Goal: Check status: Check status

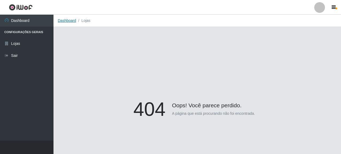
click at [62, 19] on link "Dashboard" at bounding box center [67, 20] width 18 height 4
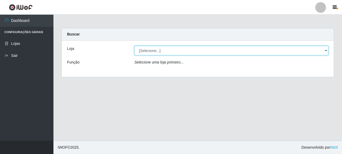
click at [153, 49] on select "[Selecione...] Supermercado Queiroz - [GEOGRAPHIC_DATA]" at bounding box center [231, 50] width 194 height 9
select select "496"
click at [134, 46] on select "[Selecione...] Supermercado Queiroz - [GEOGRAPHIC_DATA]" at bounding box center [231, 50] width 194 height 9
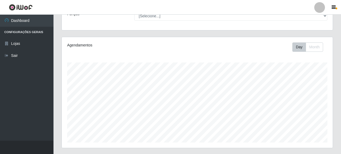
scroll to position [129, 0]
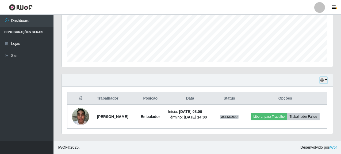
click at [325, 80] on button "button" at bounding box center [323, 80] width 7 height 6
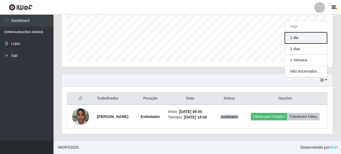
click at [294, 38] on button "1 dia" at bounding box center [306, 37] width 42 height 11
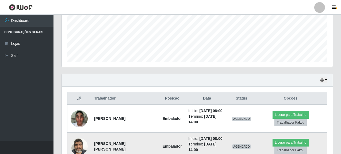
scroll to position [153, 0]
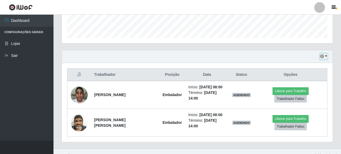
click at [326, 56] on button "button" at bounding box center [323, 56] width 7 height 6
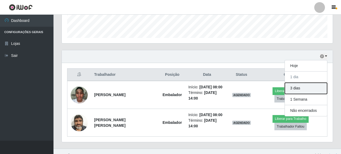
click at [300, 89] on button "3 dias" at bounding box center [306, 88] width 42 height 11
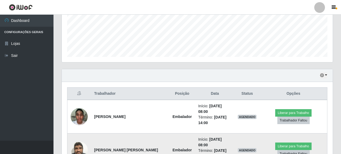
scroll to position [126, 0]
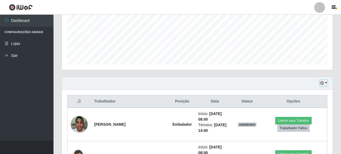
click at [326, 82] on button "button" at bounding box center [323, 83] width 7 height 6
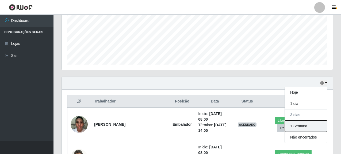
click at [305, 127] on button "1 Semana" at bounding box center [306, 126] width 42 height 11
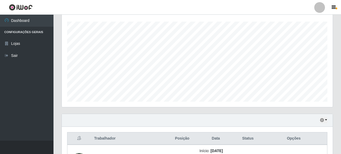
scroll to position [119, 0]
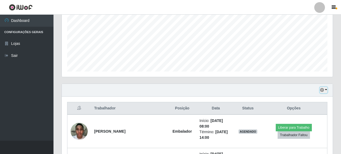
click at [326, 89] on button "button" at bounding box center [323, 90] width 7 height 6
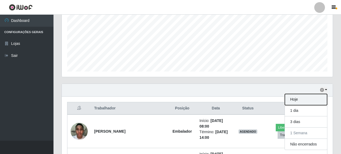
click at [300, 101] on button "Hoje" at bounding box center [306, 99] width 42 height 11
